Goal: Information Seeking & Learning: Find specific fact

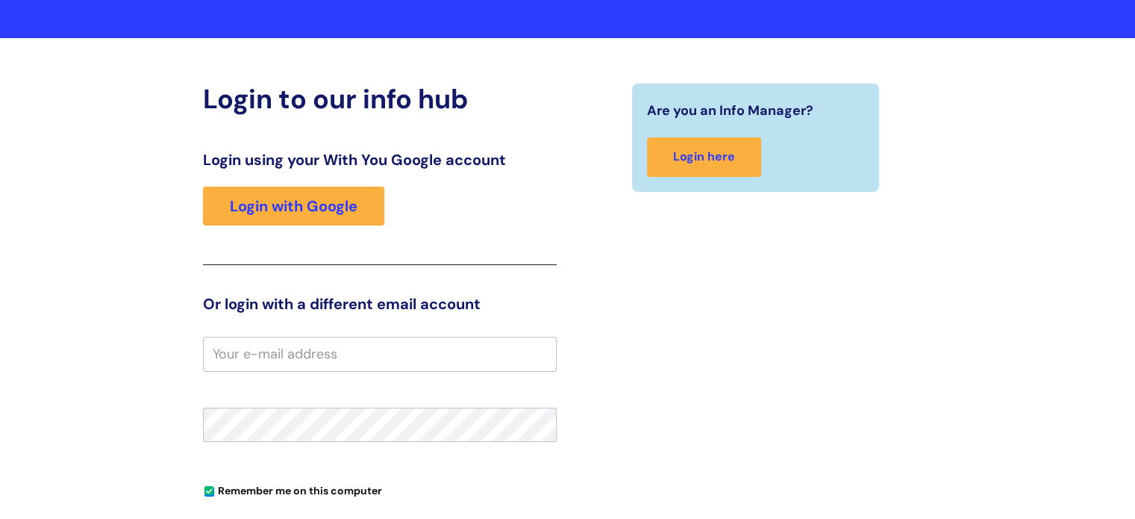
scroll to position [81, 0]
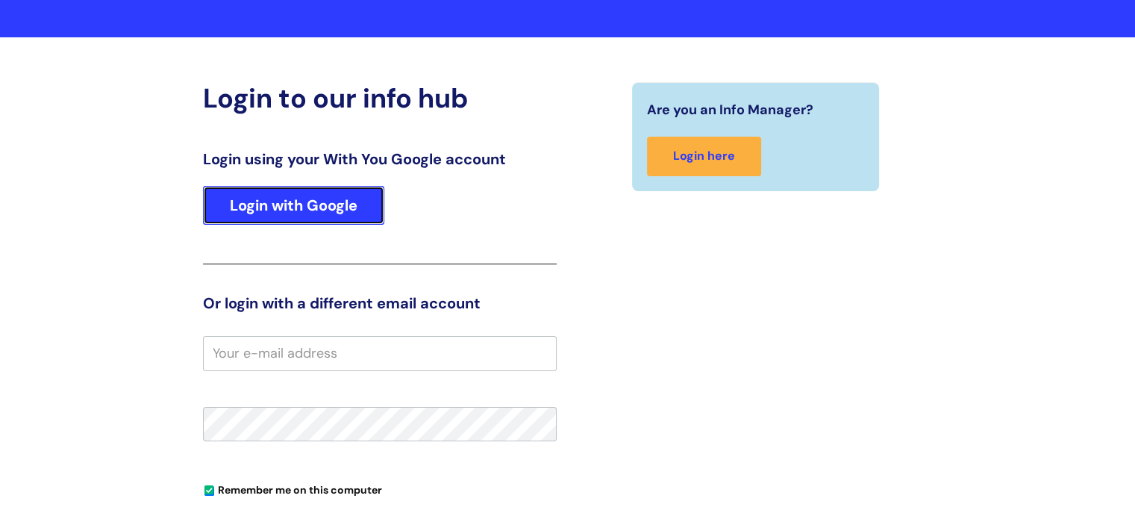
click at [332, 204] on link "Login with Google" at bounding box center [293, 205] width 181 height 39
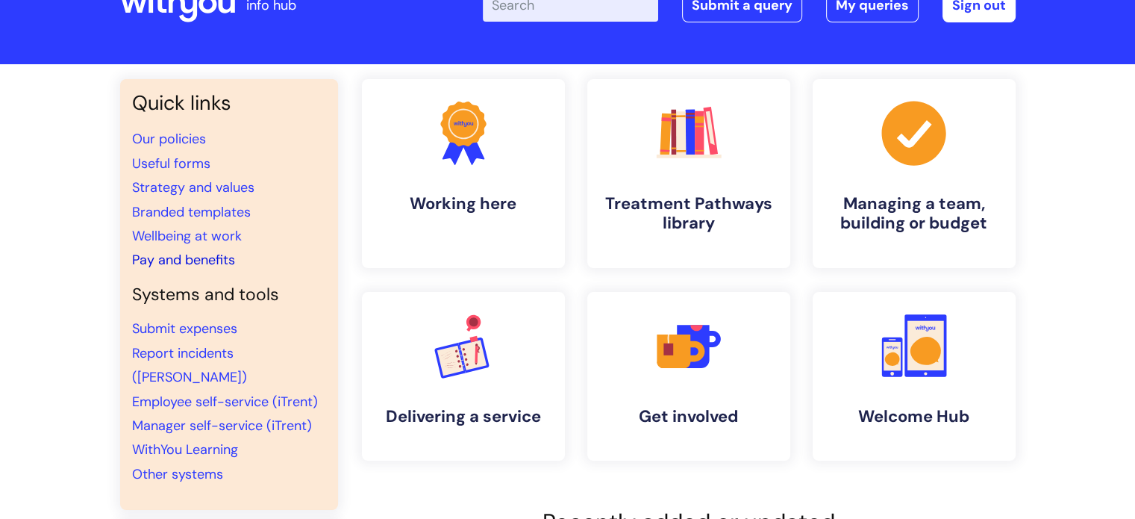
scroll to position [54, 0]
click at [208, 263] on link "Pay and benefits" at bounding box center [183, 260] width 103 height 18
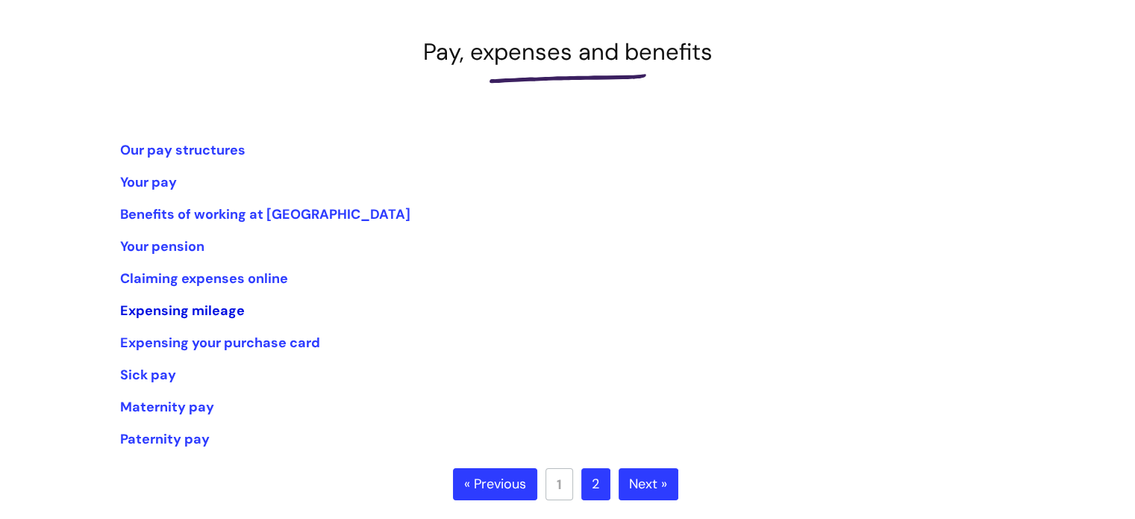
scroll to position [187, 0]
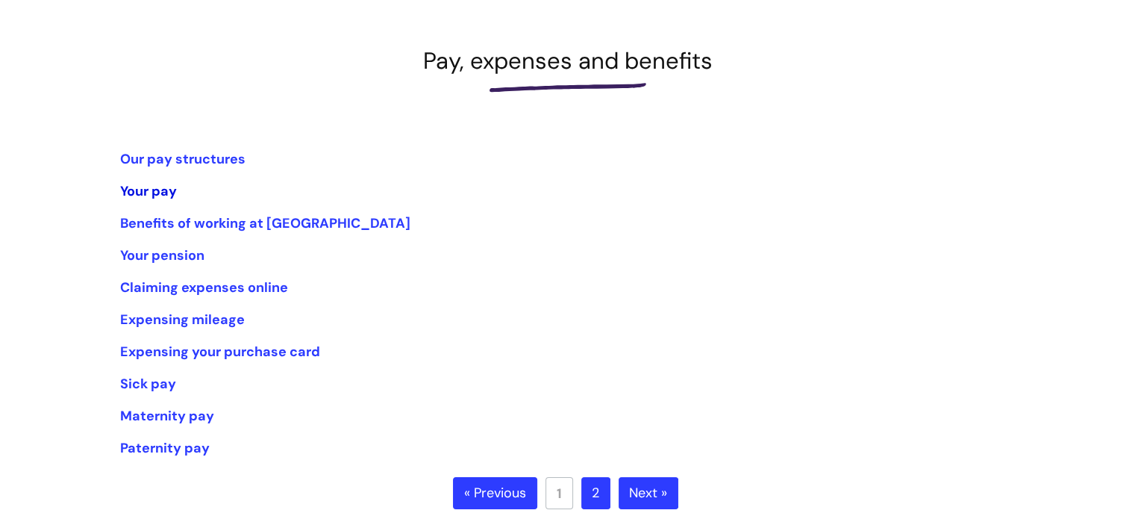
click at [161, 185] on link "Your pay" at bounding box center [148, 191] width 57 height 18
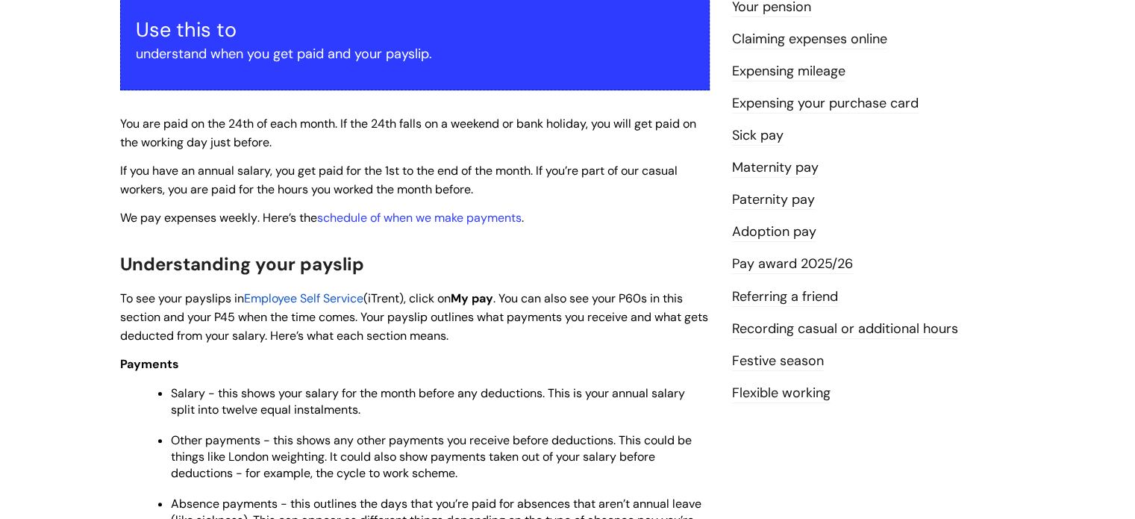
scroll to position [283, 0]
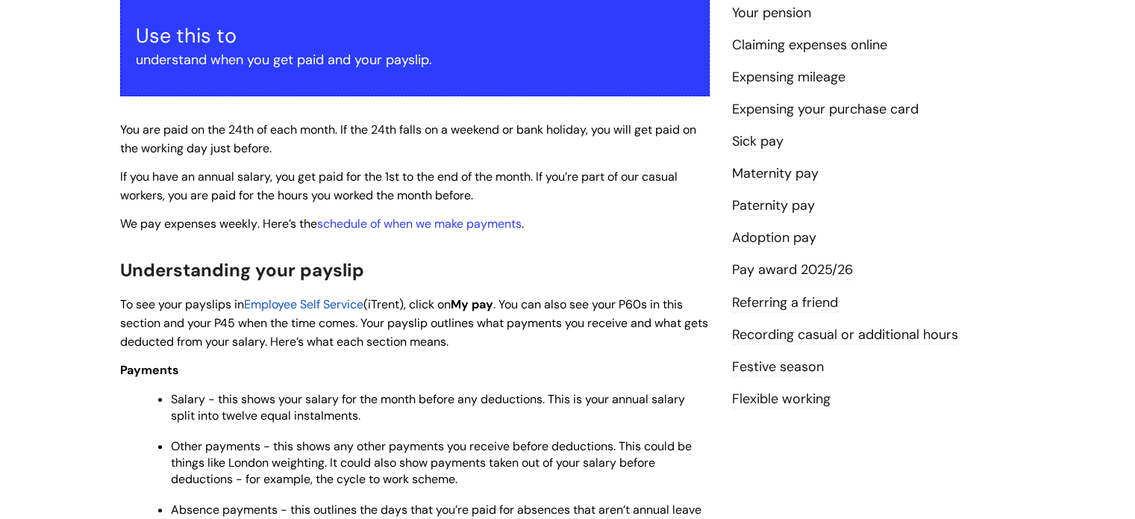
click at [331, 303] on span "Employee Self Service" at bounding box center [303, 304] width 119 height 16
